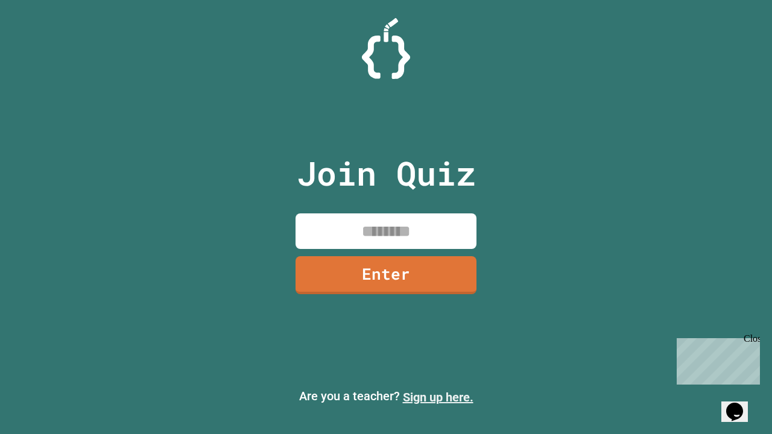
click at [438, 397] on link "Sign up here." at bounding box center [438, 397] width 71 height 14
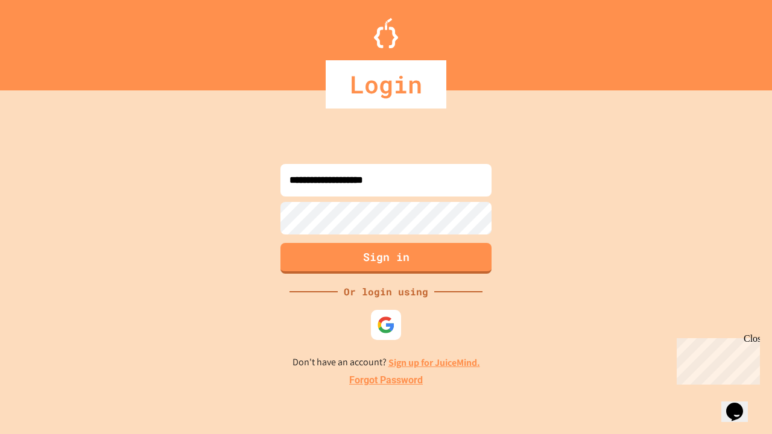
type input "**********"
